Goal: Navigation & Orientation: Find specific page/section

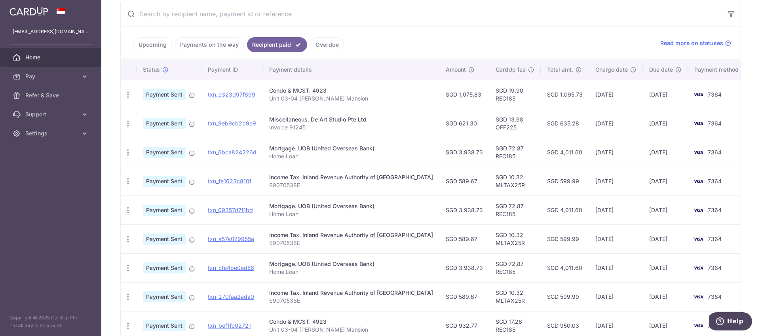
scroll to position [152, 0]
click at [161, 47] on link "Upcoming" at bounding box center [152, 45] width 38 height 15
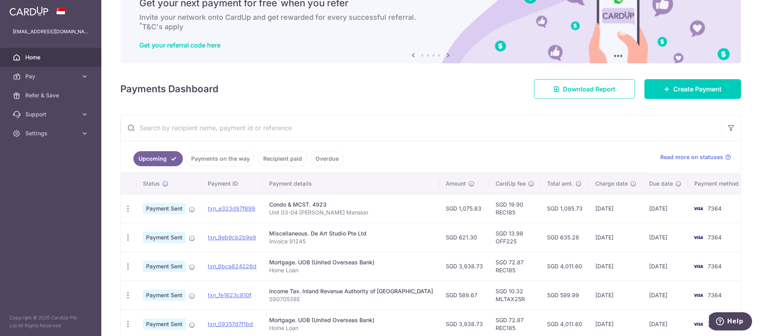
scroll to position [71, 0]
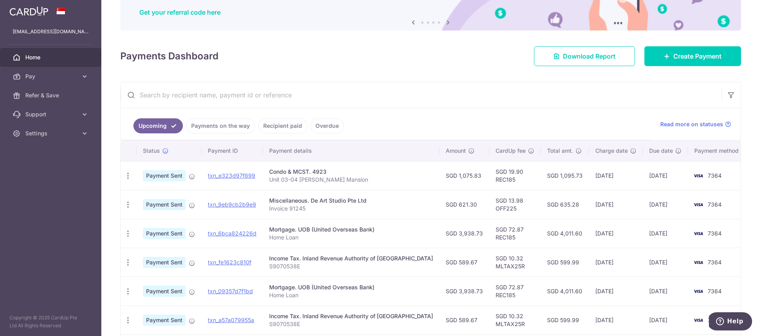
click at [236, 130] on link "Payments on the way" at bounding box center [220, 125] width 69 height 15
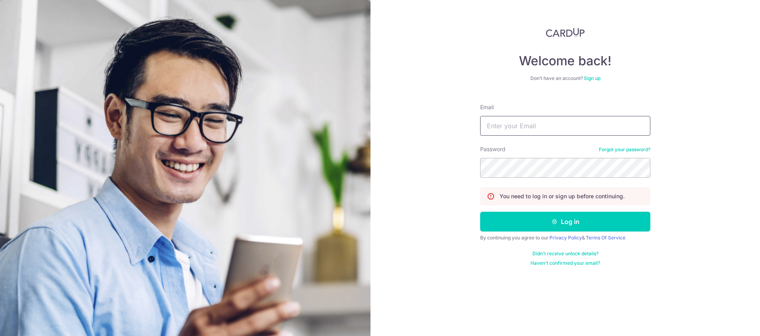
click at [498, 132] on input "Email" at bounding box center [565, 126] width 170 height 20
type input "royhtmak@gmail.com"
click at [480, 212] on button "Log in" at bounding box center [565, 222] width 170 height 20
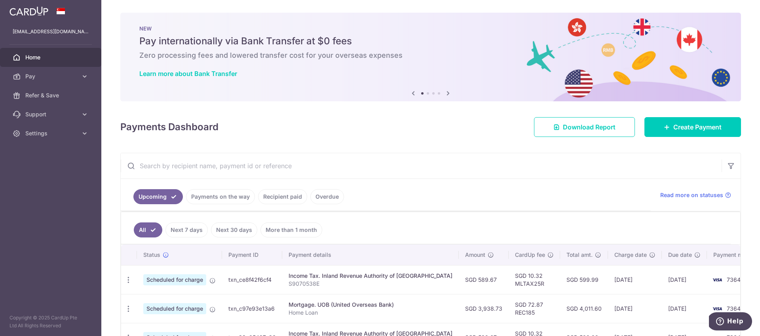
click at [209, 194] on link "Payments on the way" at bounding box center [220, 196] width 69 height 15
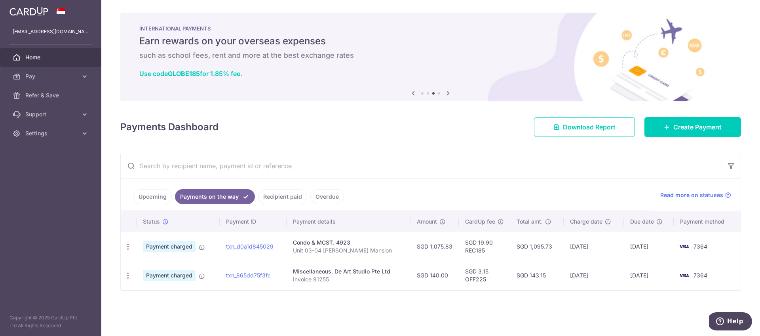
click at [284, 194] on link "Recipient paid" at bounding box center [282, 196] width 49 height 15
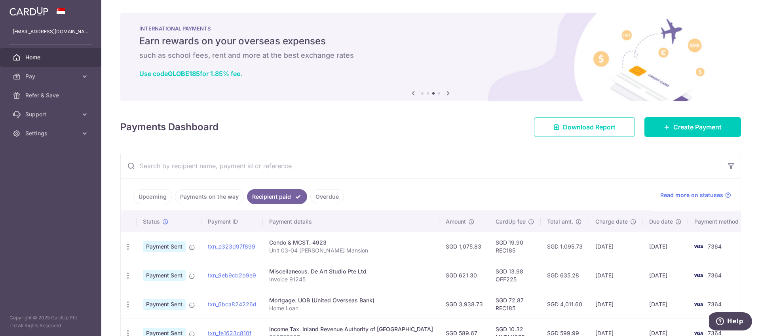
click at [47, 61] on span "Home" at bounding box center [51, 57] width 52 height 8
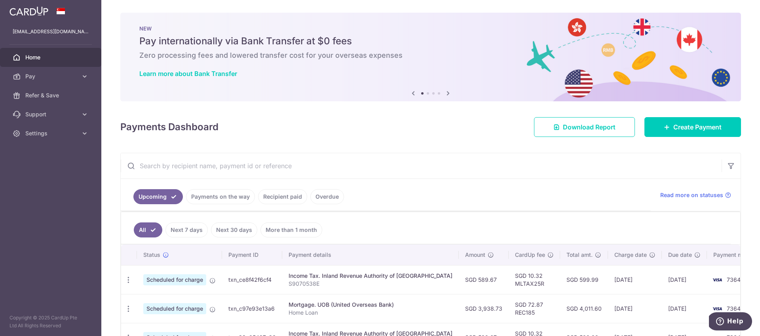
click at [201, 196] on link "Payments on the way" at bounding box center [220, 196] width 69 height 15
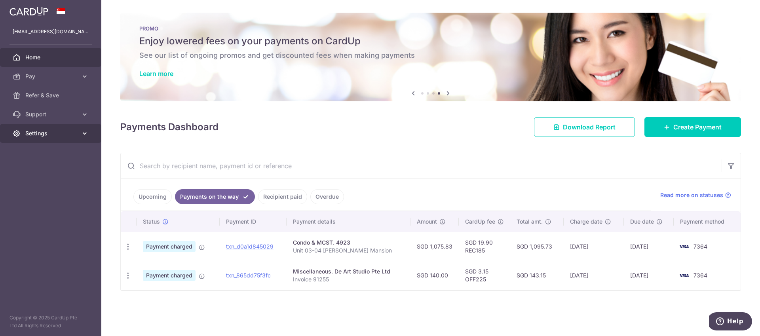
click at [49, 143] on aside "royhtmak@gmail.com Home Pay Payments Recipients Cards Refer & Save Support FAQ …" at bounding box center [50, 168] width 101 height 336
click at [49, 142] on link "Settings" at bounding box center [50, 133] width 101 height 19
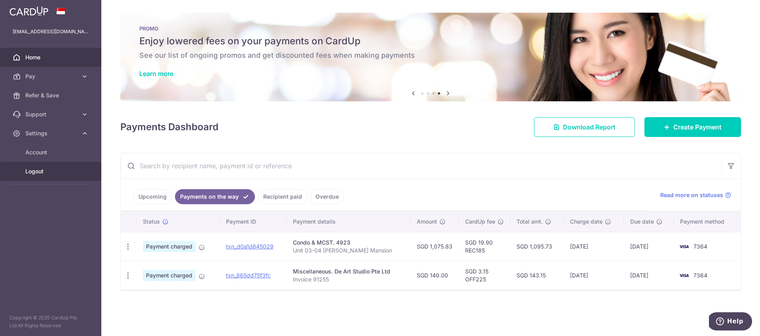
click at [42, 169] on span "Logout" at bounding box center [51, 171] width 52 height 8
